Goal: Find specific page/section

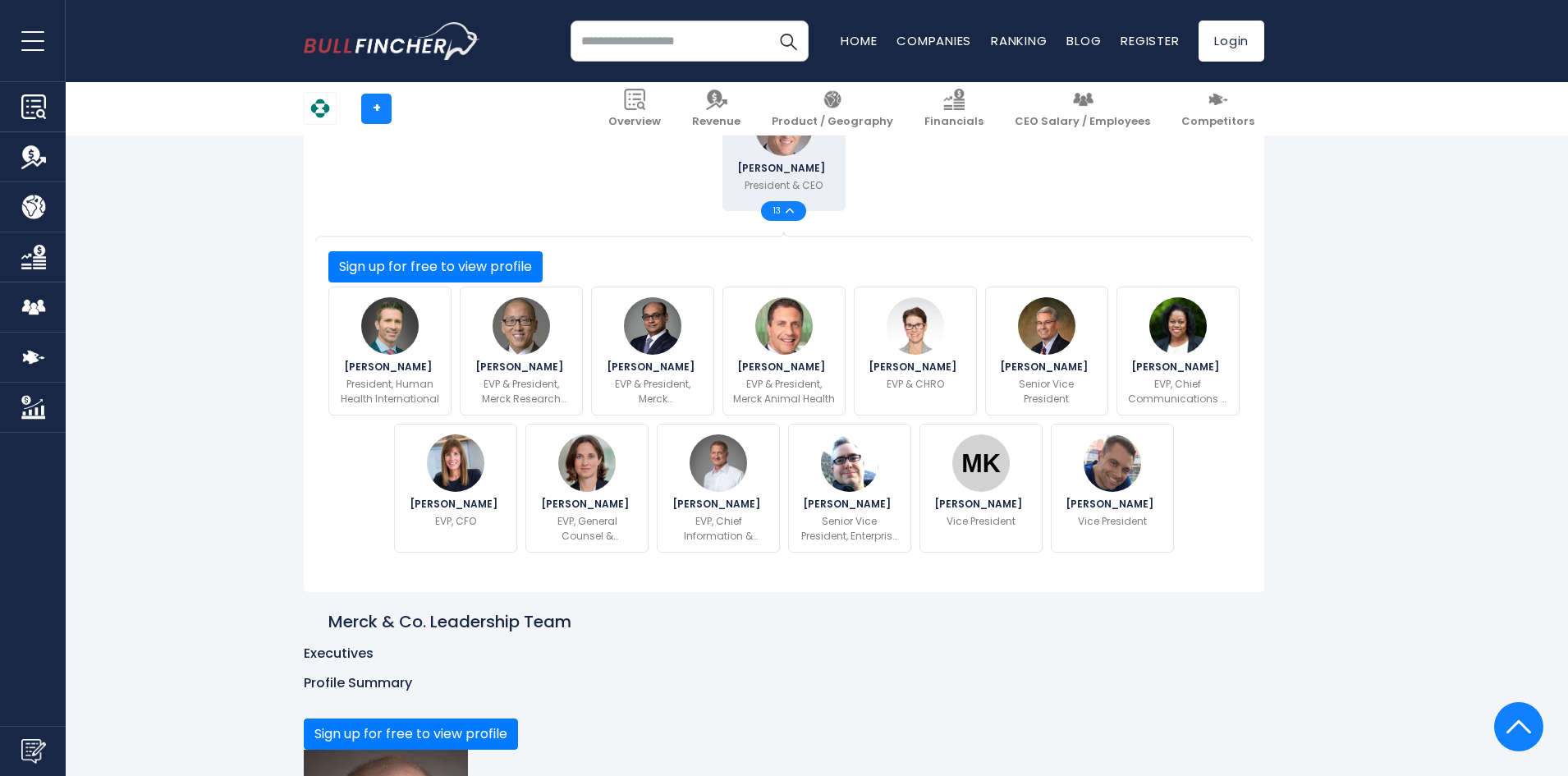
scroll to position [329, 0]
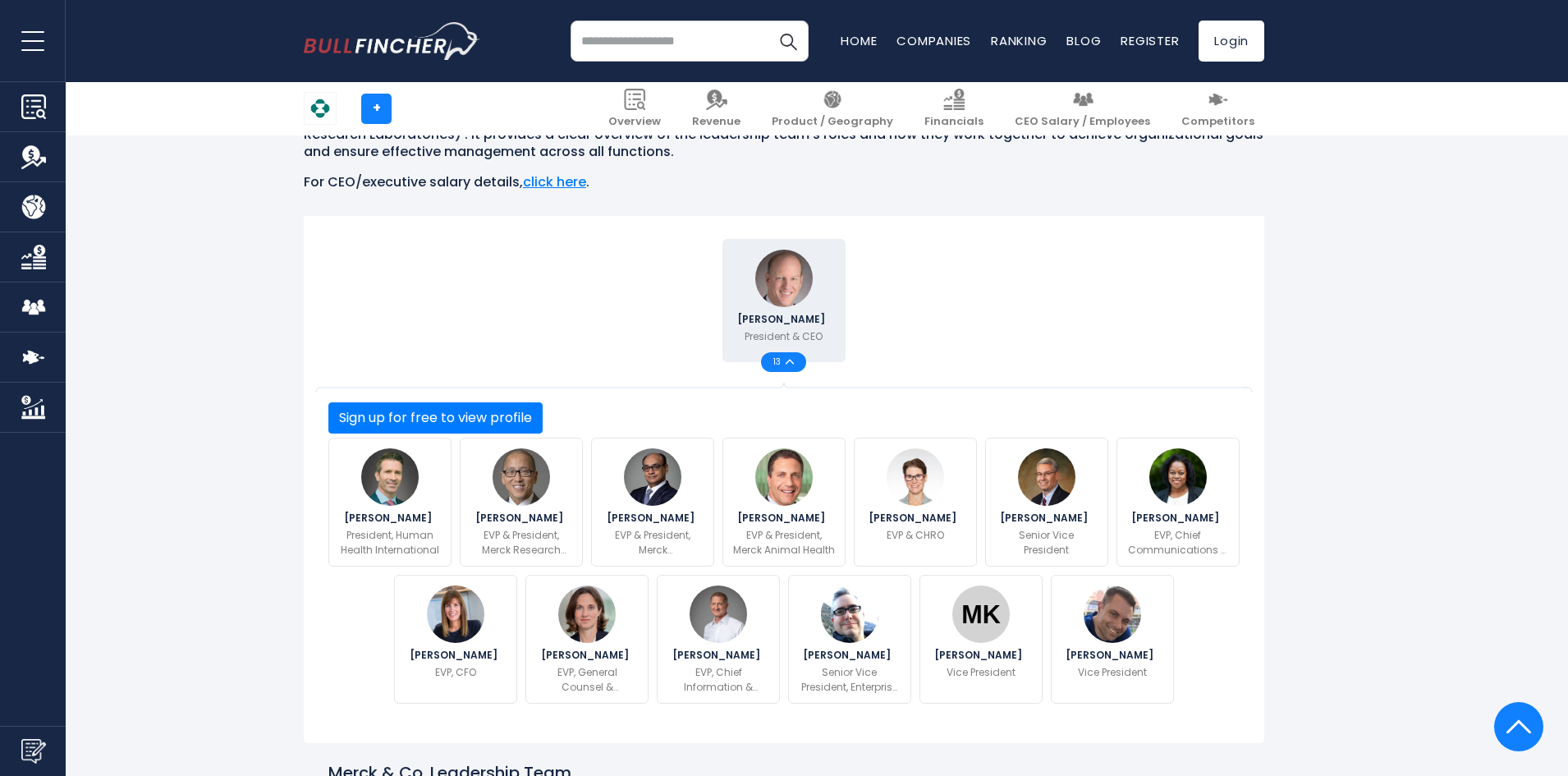
click at [1060, 366] on div "Robert M. Davis President & CEO 13" at bounding box center [784, 300] width 920 height 131
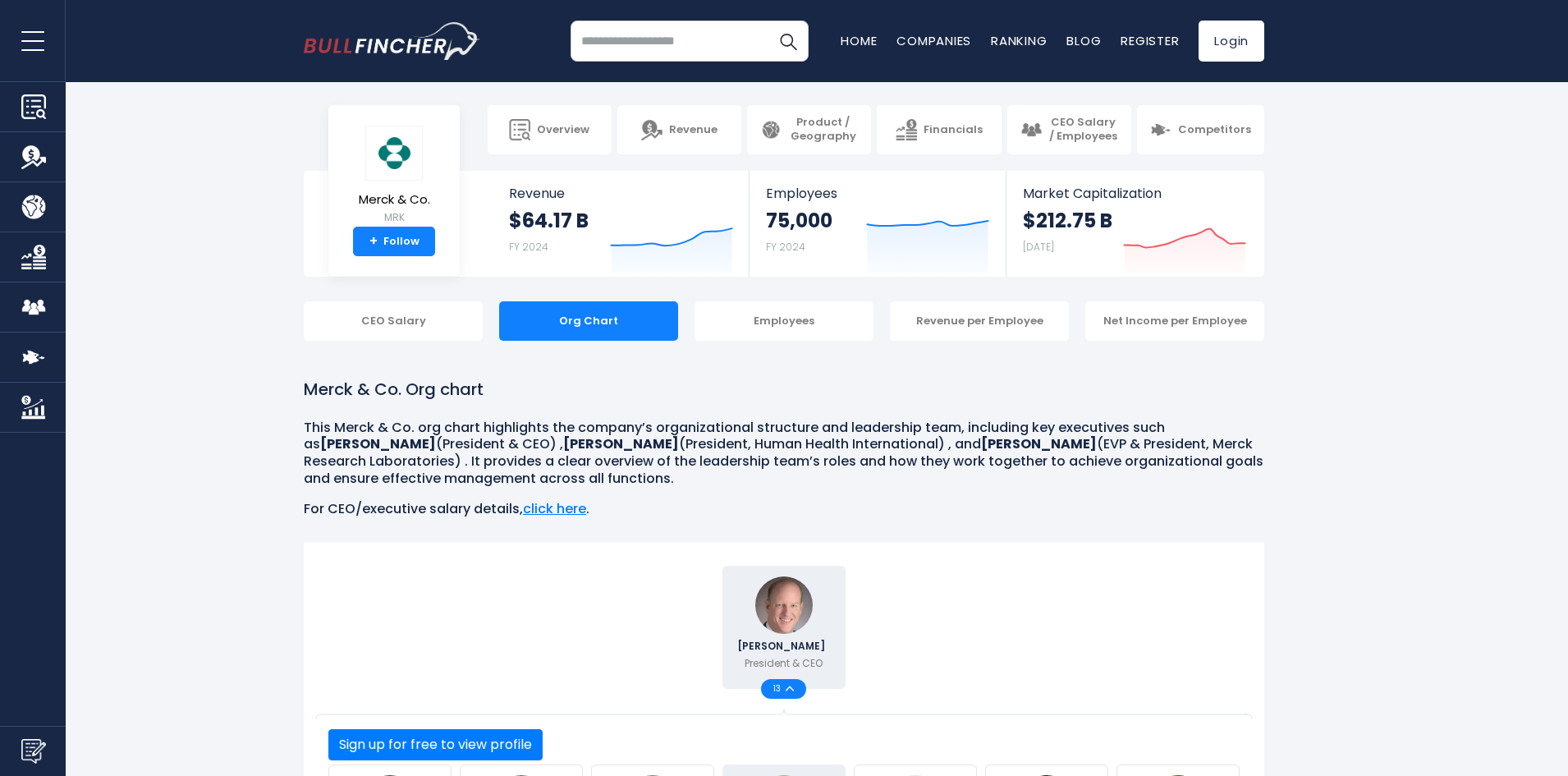
scroll to position [0, 0]
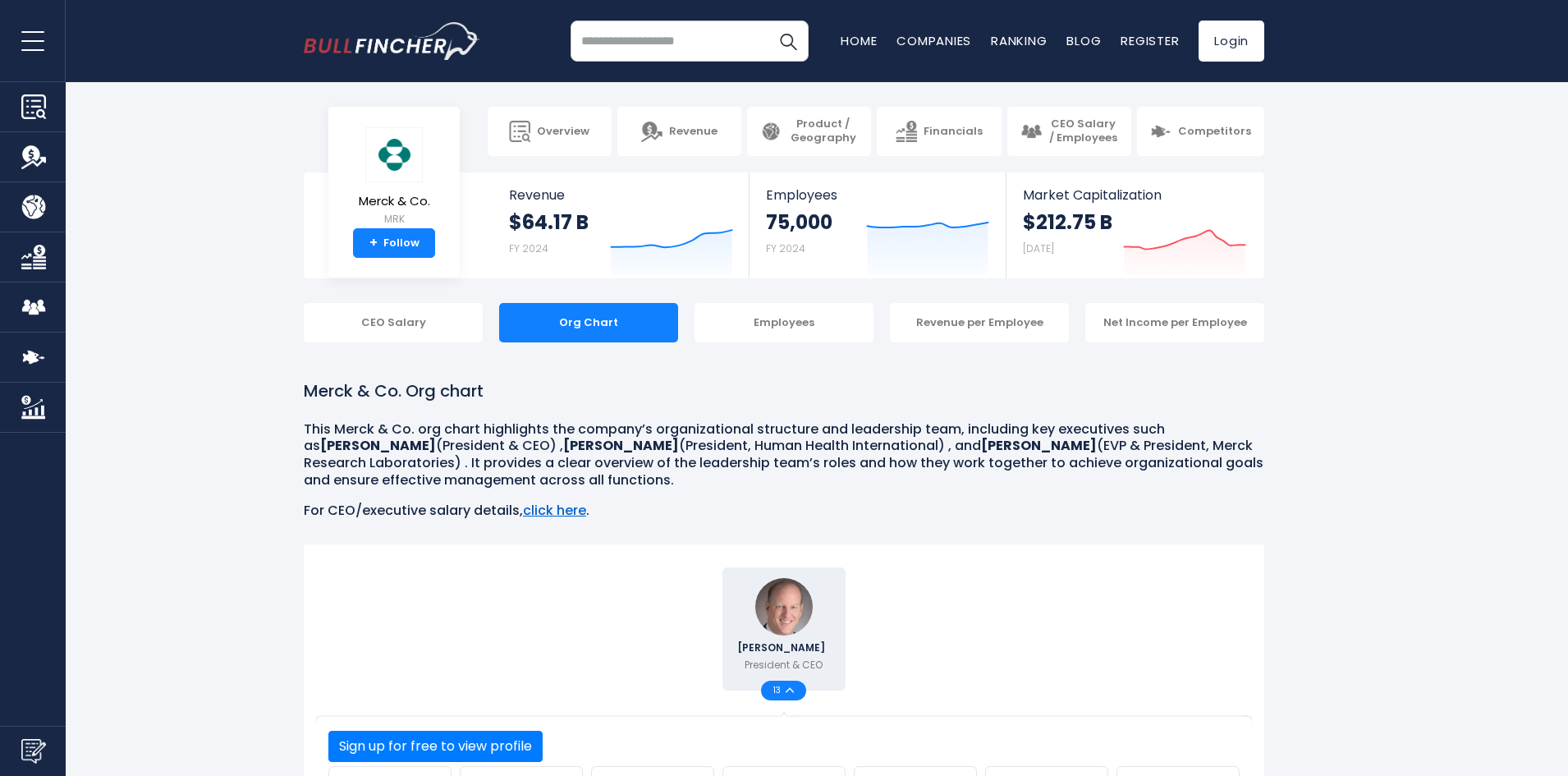
click at [547, 510] on link "click here" at bounding box center [554, 511] width 63 height 19
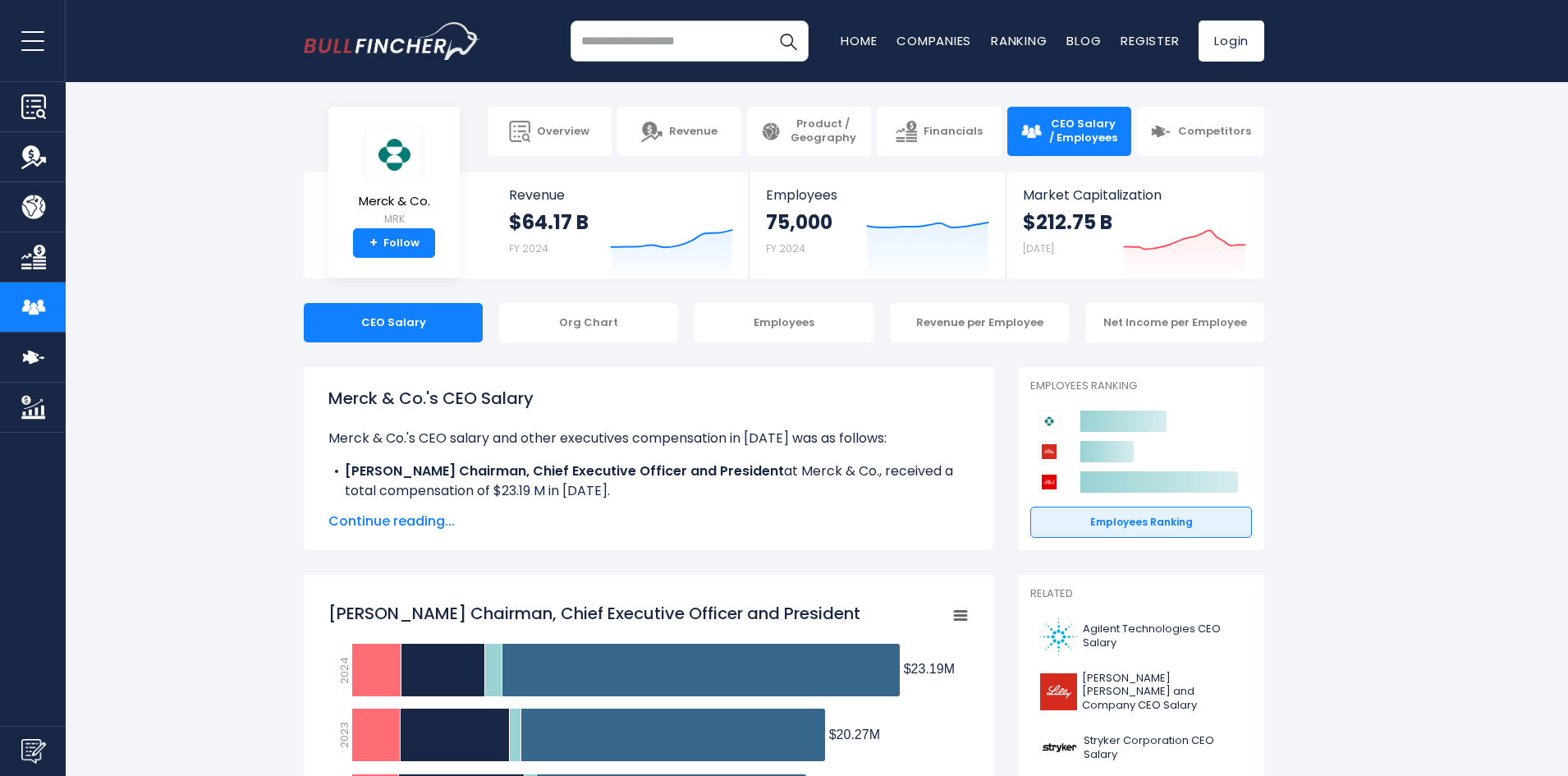
click at [670, 34] on input "search" at bounding box center [689, 40] width 238 height 41
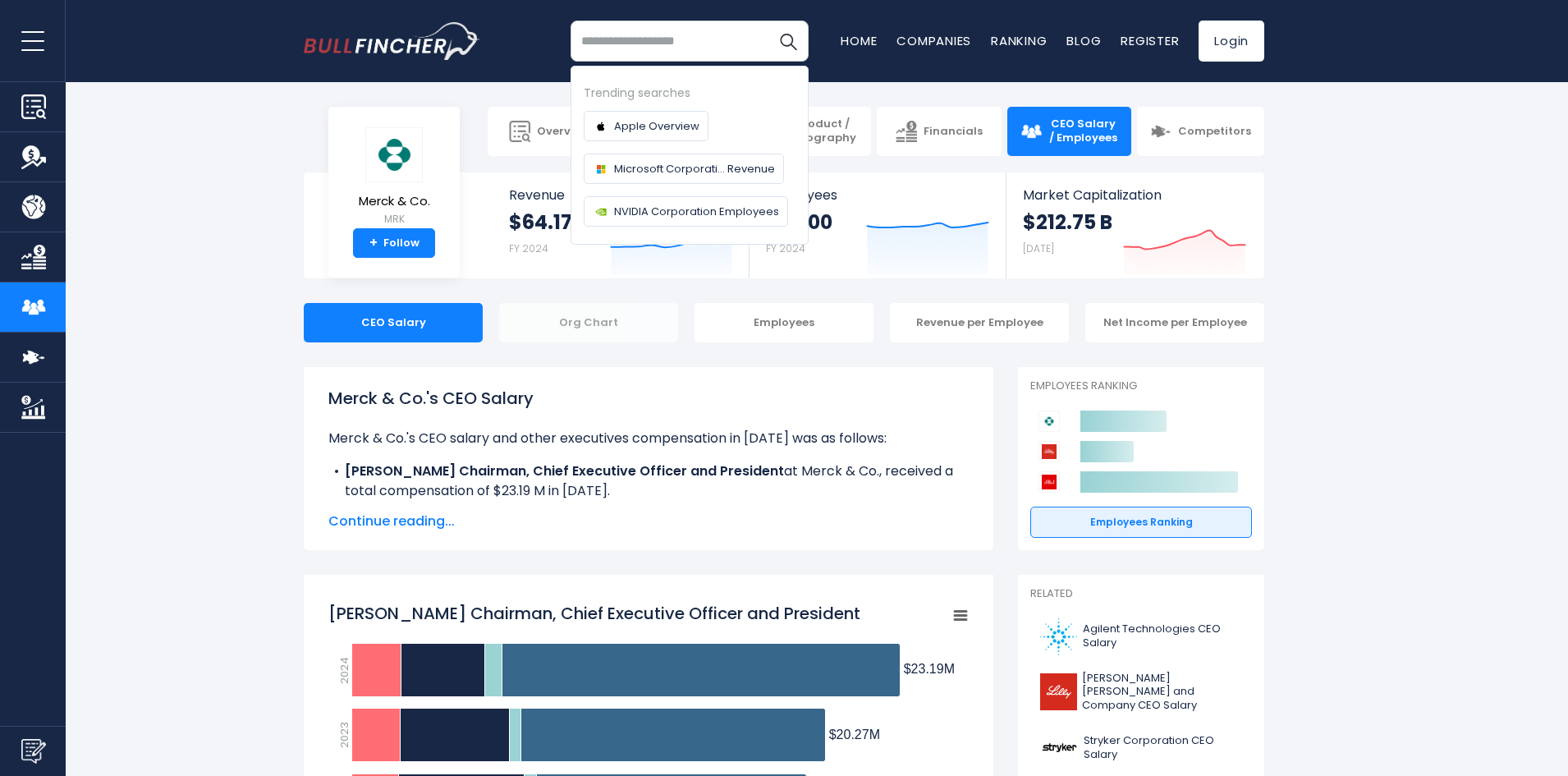
click at [598, 328] on div "Org Chart" at bounding box center [588, 322] width 179 height 39
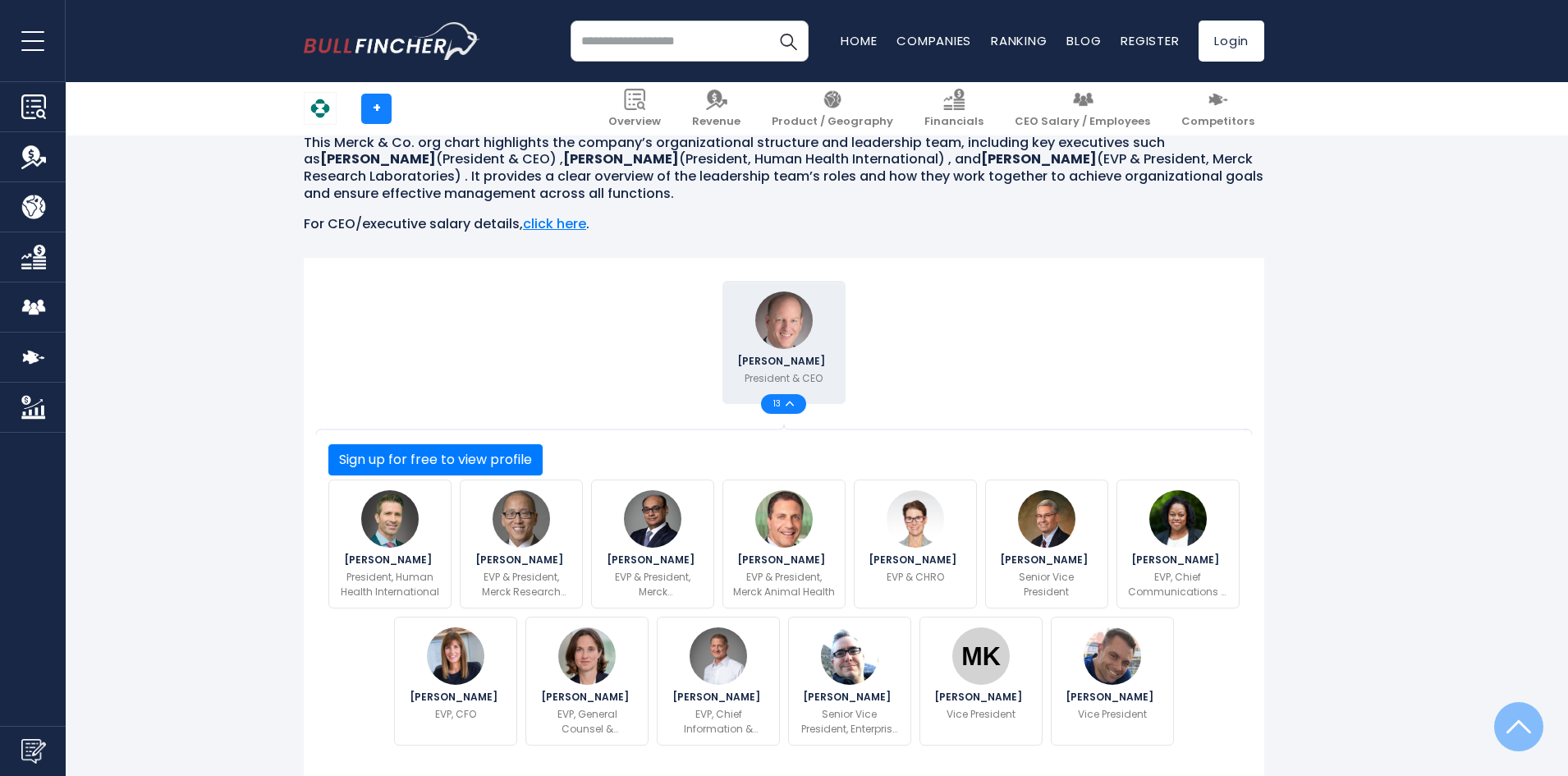
scroll to position [575, 0]
